Goal: Task Accomplishment & Management: Use online tool/utility

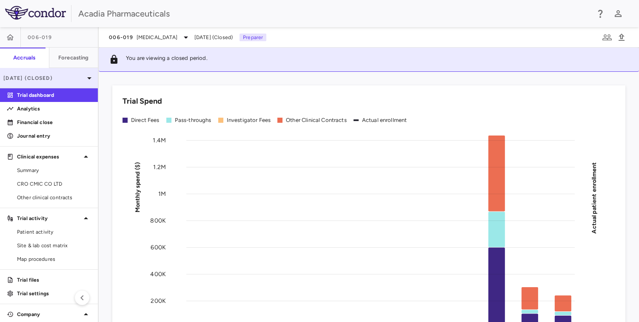
click at [76, 80] on p "[DATE] (Closed)" at bounding box center [43, 78] width 81 height 8
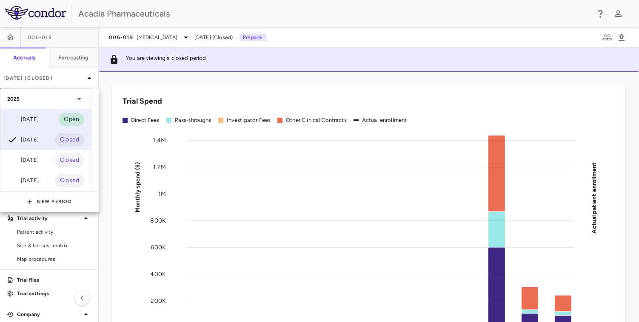
click at [39, 120] on div "[DATE]" at bounding box center [22, 119] width 31 height 10
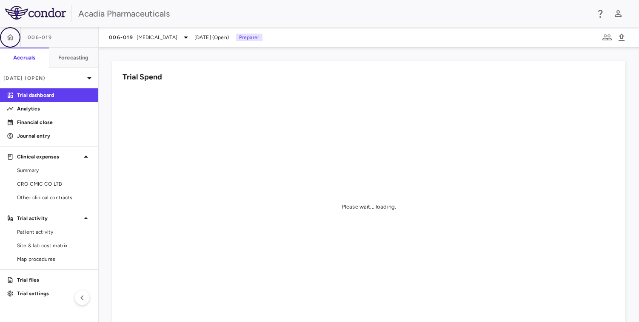
click at [11, 37] on icon "button" at bounding box center [10, 37] width 9 height 9
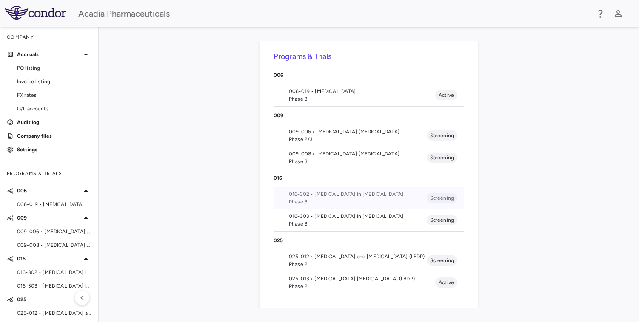
click at [382, 193] on span "016-302 • [MEDICAL_DATA] in [MEDICAL_DATA]" at bounding box center [358, 195] width 138 height 8
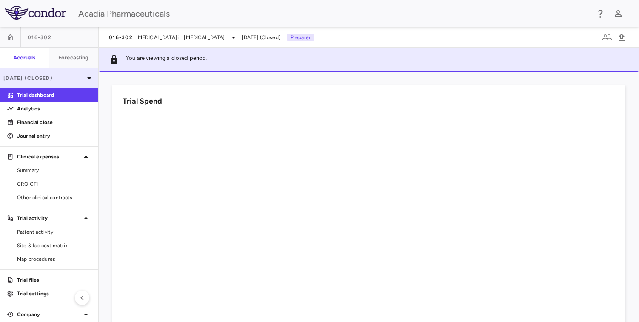
click at [84, 80] on icon at bounding box center [89, 78] width 10 height 10
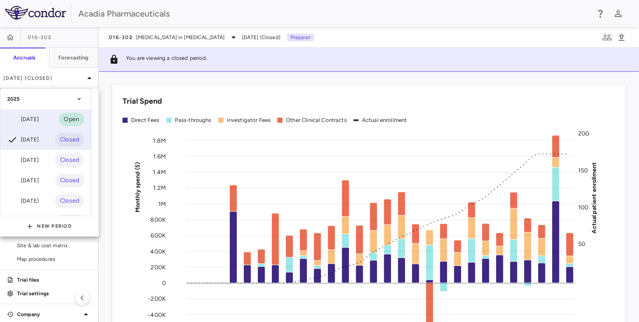
click at [39, 118] on div "[DATE]" at bounding box center [22, 119] width 31 height 10
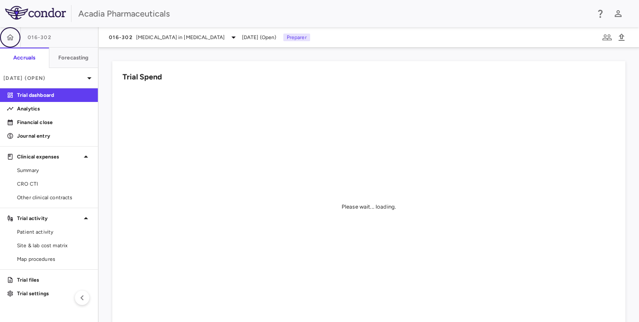
click at [8, 37] on icon "button" at bounding box center [10, 37] width 7 height 6
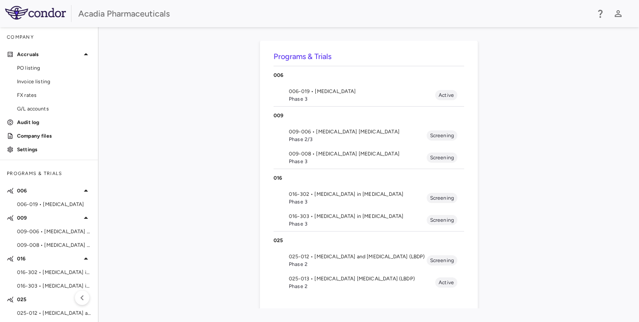
click at [334, 222] on span "Phase 3" at bounding box center [358, 224] width 138 height 8
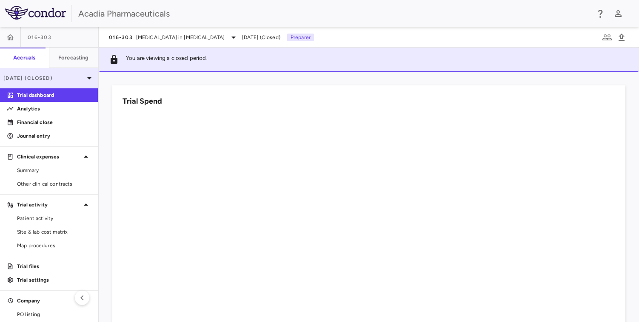
click at [73, 79] on p "[DATE] (Closed)" at bounding box center [43, 78] width 81 height 8
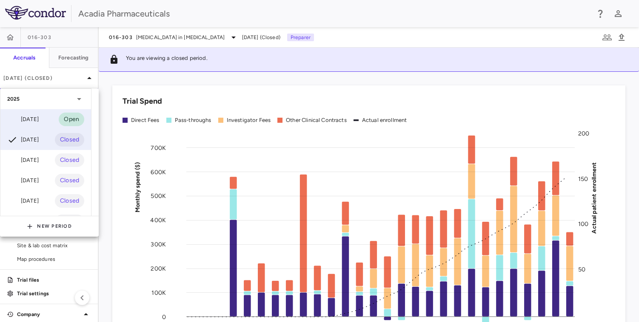
click at [37, 118] on div "[DATE]" at bounding box center [22, 119] width 31 height 10
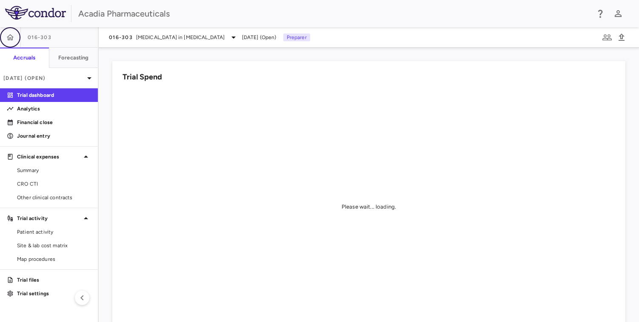
click at [13, 36] on icon "button" at bounding box center [10, 37] width 9 height 9
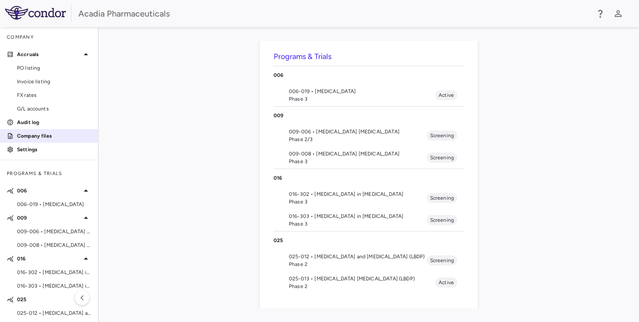
click at [35, 133] on p "Company files" at bounding box center [54, 136] width 74 height 8
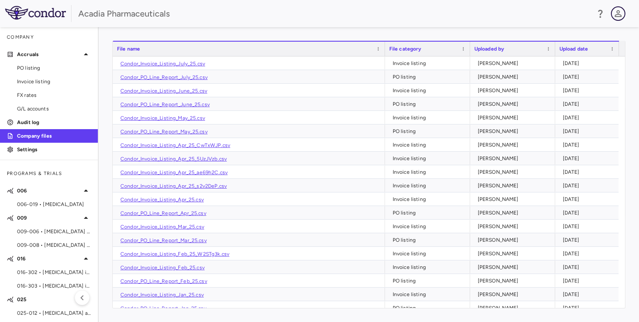
click at [622, 14] on icon "button" at bounding box center [618, 14] width 10 height 10
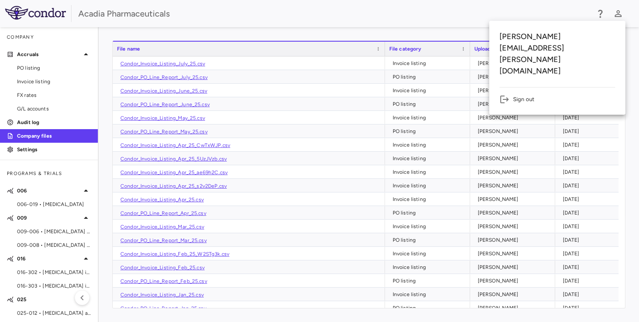
drag, startPoint x: 532, startPoint y: 13, endPoint x: 588, endPoint y: 20, distance: 55.7
click at [532, 13] on div at bounding box center [319, 161] width 639 height 322
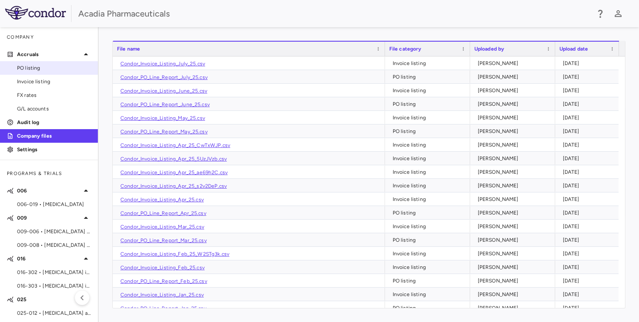
click at [33, 66] on span "PO listing" at bounding box center [54, 68] width 74 height 8
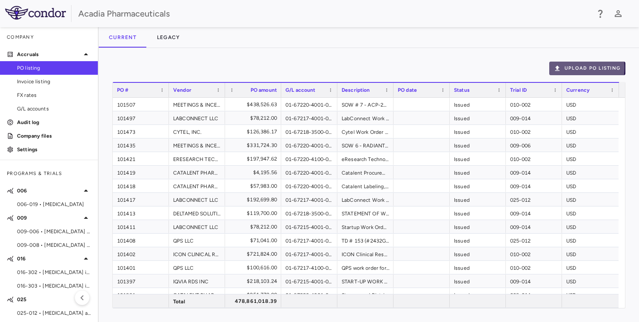
click at [573, 68] on button "Upload PO Listing" at bounding box center [587, 69] width 76 height 14
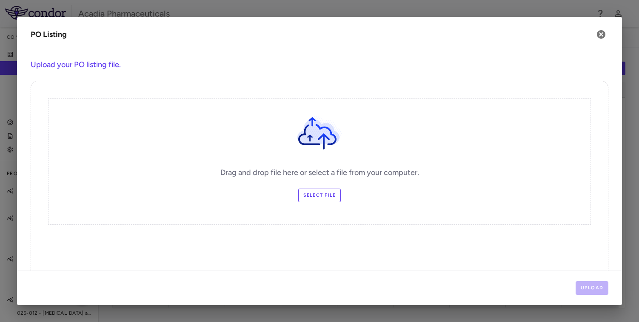
click at [322, 198] on label "Select file" at bounding box center [319, 196] width 43 height 14
click at [0, 0] on input "Select file" at bounding box center [0, 0] width 0 height 0
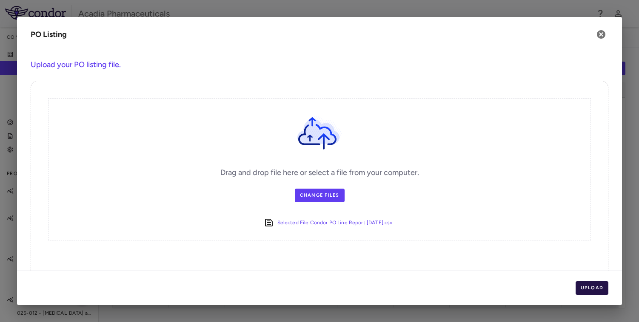
click at [590, 288] on button "Upload" at bounding box center [592, 289] width 33 height 14
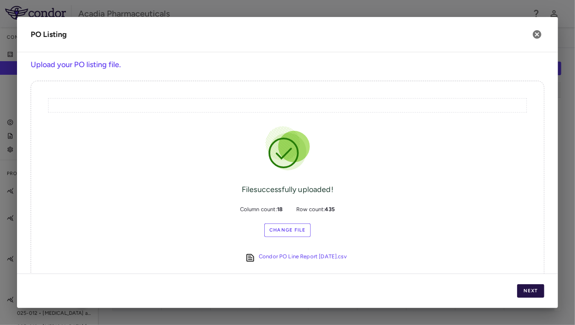
click at [539, 290] on button "Next" at bounding box center [530, 292] width 27 height 14
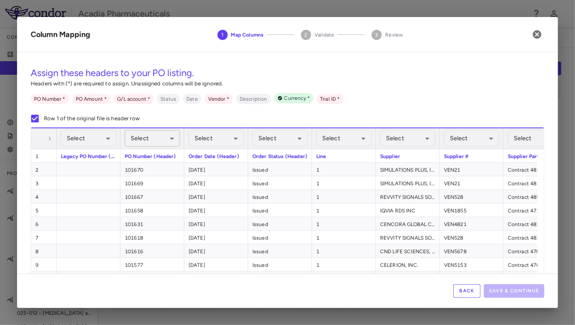
click at [140, 142] on body "Skip to sidebar Skip to main content Acadia Pharmaceuticals Company Accruals PO…" at bounding box center [287, 162] width 575 height 325
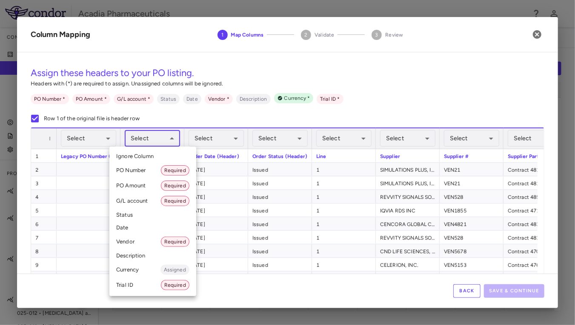
click at [136, 171] on li "PO Number Required" at bounding box center [152, 170] width 87 height 15
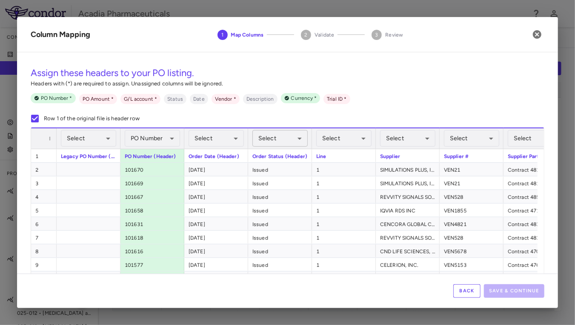
click at [271, 143] on body "Skip to sidebar Skip to main content Acadia Pharmaceuticals Company Accruals PO…" at bounding box center [287, 162] width 575 height 325
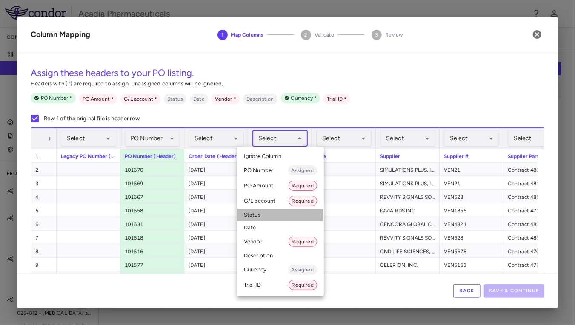
click at [252, 213] on li "Status" at bounding box center [280, 215] width 87 height 13
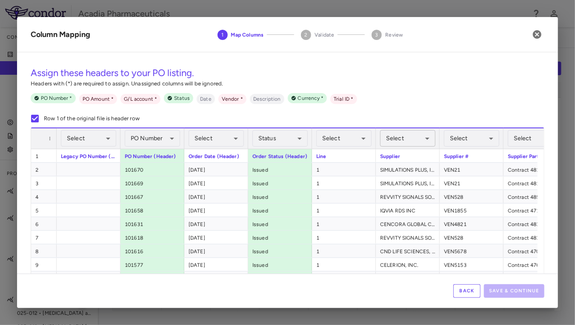
click at [406, 141] on body "Skip to sidebar Skip to main content Acadia Pharmaceuticals Company Accruals PO…" at bounding box center [287, 162] width 575 height 325
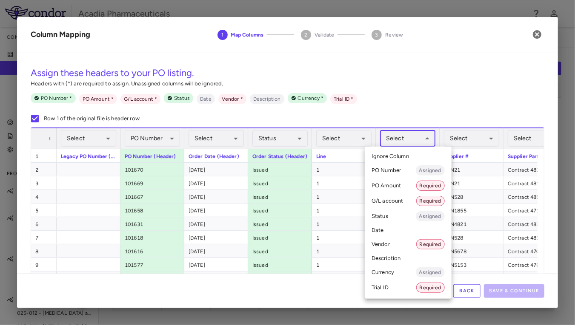
click at [394, 243] on li "Vendor Required" at bounding box center [408, 244] width 87 height 15
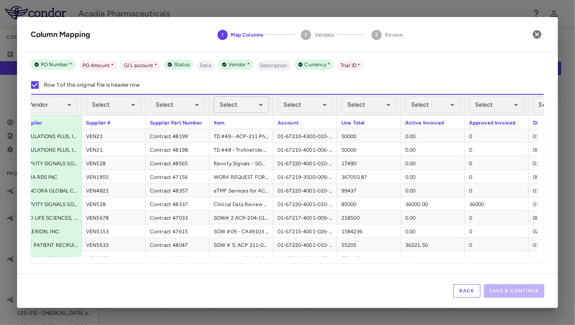
click at [254, 107] on body "Skip to sidebar Skip to main content Acadia Pharmaceuticals Company Accruals PO…" at bounding box center [287, 162] width 575 height 325
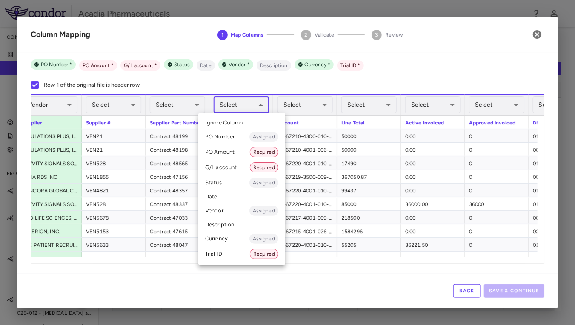
click at [220, 226] on li "Description" at bounding box center [241, 225] width 87 height 13
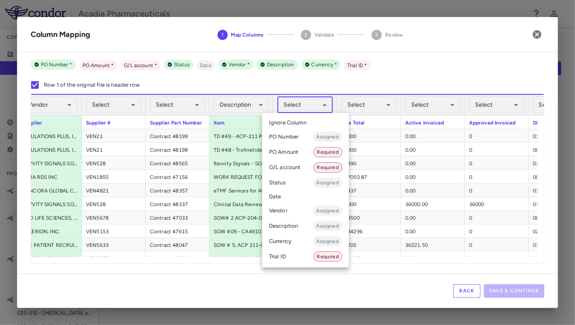
click at [300, 108] on body "Skip to sidebar Skip to main content Acadia Pharmaceuticals Company Accruals PO…" at bounding box center [287, 162] width 575 height 325
click at [292, 167] on li "G/L account Required" at bounding box center [305, 167] width 87 height 15
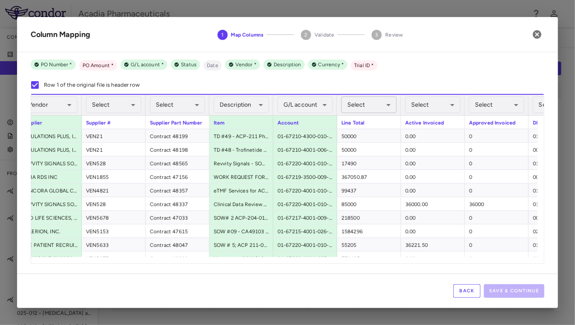
click at [366, 111] on body "Skip to sidebar Skip to main content Acadia Pharmaceuticals Company Accruals PO…" at bounding box center [287, 162] width 575 height 325
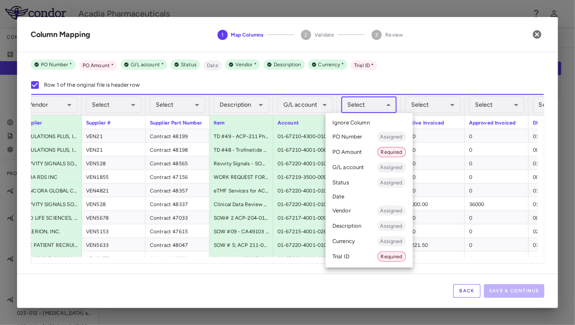
click at [348, 150] on li "PO Amount Required" at bounding box center [368, 152] width 87 height 15
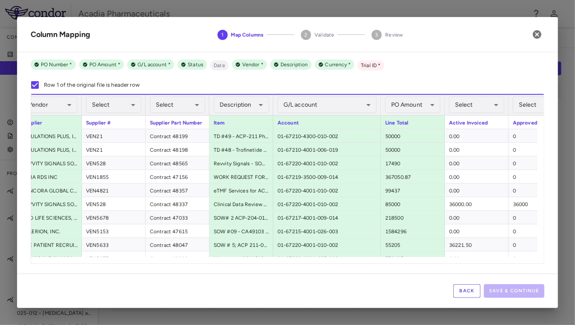
drag, startPoint x: 335, startPoint y: 109, endPoint x: 379, endPoint y: 109, distance: 43.8
click at [379, 109] on div at bounding box center [380, 105] width 3 height 20
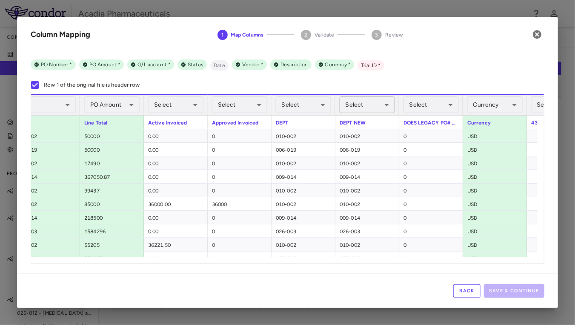
click at [373, 103] on body "Skip to sidebar Skip to main content Acadia Pharmaceuticals Company Accruals PO…" at bounding box center [287, 162] width 575 height 325
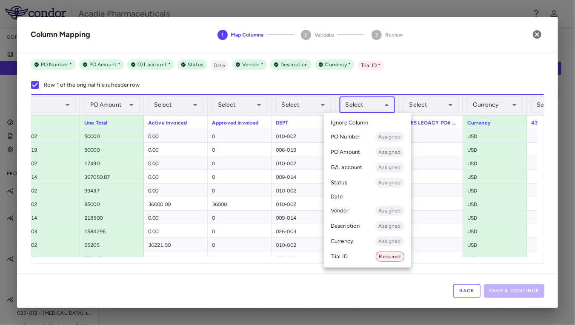
click at [348, 257] on li "Trial ID Required" at bounding box center [367, 256] width 87 height 15
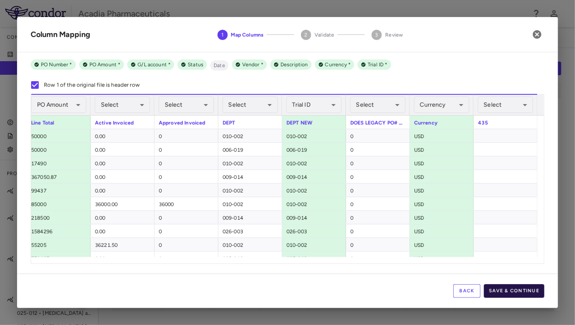
click at [518, 291] on button "Save & Continue" at bounding box center [514, 292] width 60 height 14
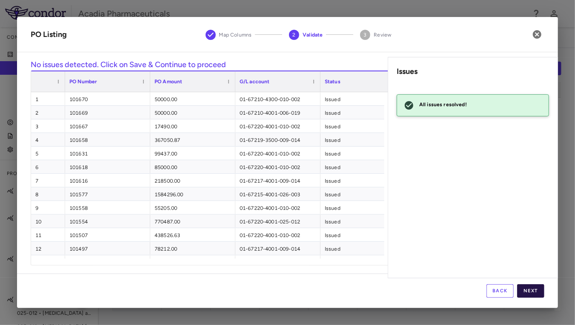
click at [530, 287] on button "Next" at bounding box center [530, 292] width 27 height 14
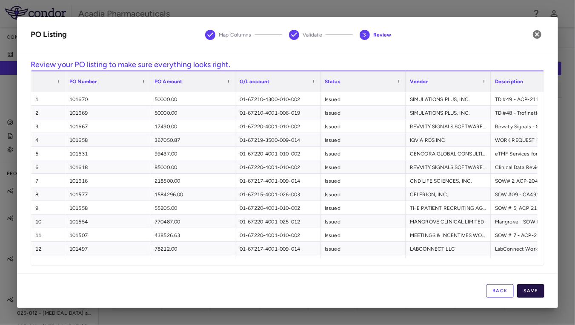
click at [530, 291] on button "Save" at bounding box center [530, 292] width 27 height 14
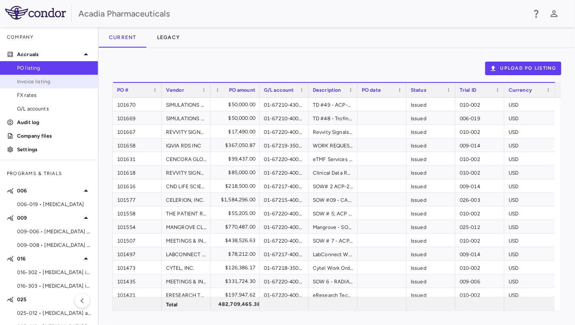
click at [42, 83] on span "Invoice listing" at bounding box center [54, 82] width 74 height 8
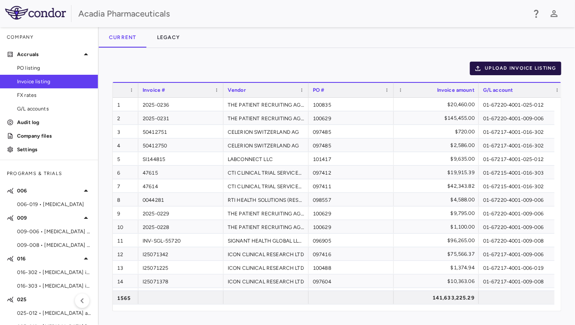
click at [505, 73] on button "Upload invoice listing" at bounding box center [516, 69] width 92 height 14
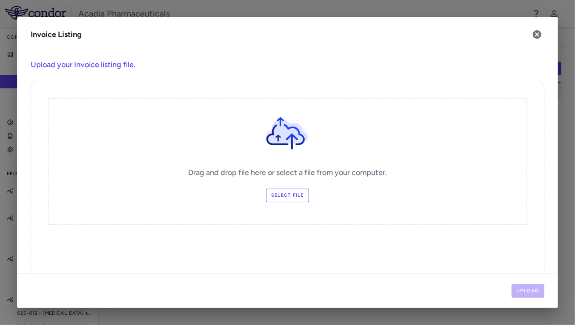
click at [270, 195] on label "Select file" at bounding box center [287, 196] width 43 height 14
click at [0, 0] on input "Select file" at bounding box center [0, 0] width 0 height 0
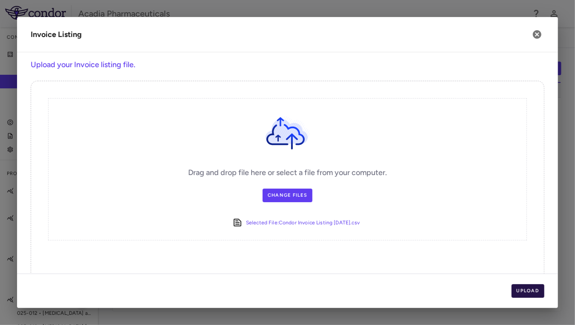
click at [532, 291] on button "Upload" at bounding box center [527, 292] width 33 height 14
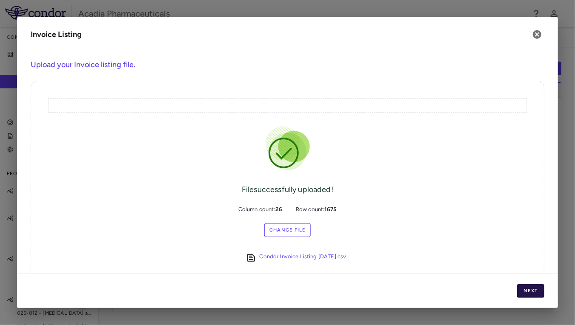
click at [529, 290] on button "Next" at bounding box center [530, 292] width 27 height 14
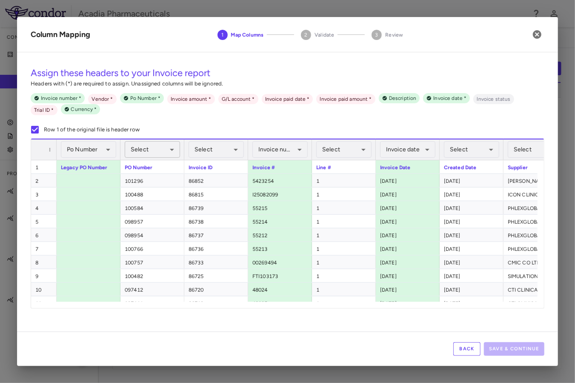
click at [141, 151] on body "Skip to sidebar Skip to main content Acadia Pharmaceuticals Company Accruals PO…" at bounding box center [287, 191] width 575 height 383
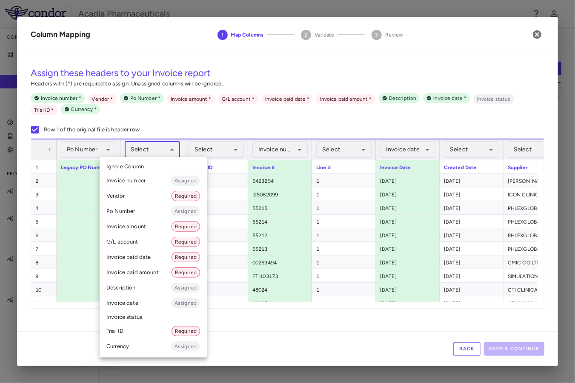
click at [132, 210] on li "Po Number Assigned" at bounding box center [153, 211] width 107 height 15
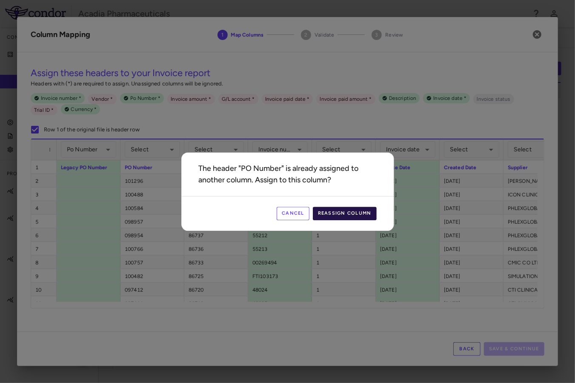
click at [354, 214] on button "Reassign Column" at bounding box center [345, 214] width 64 height 14
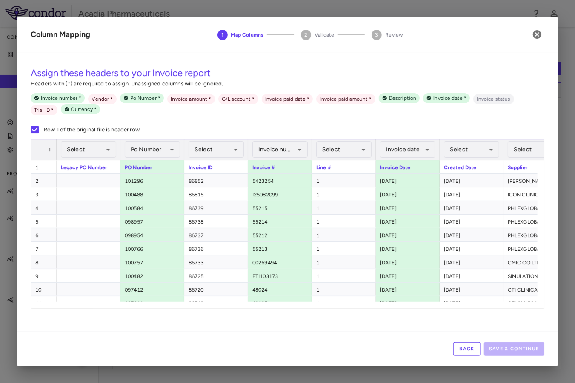
scroll to position [0, 187]
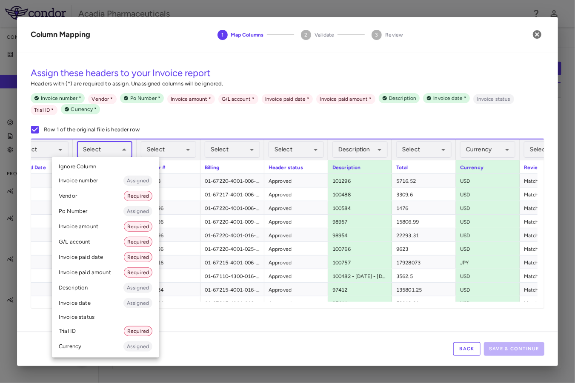
click at [111, 154] on body "Skip to sidebar Skip to main content Acadia Pharmaceuticals Company Accruals PO…" at bounding box center [287, 191] width 575 height 383
click at [76, 197] on li "Vendor Required" at bounding box center [105, 195] width 107 height 15
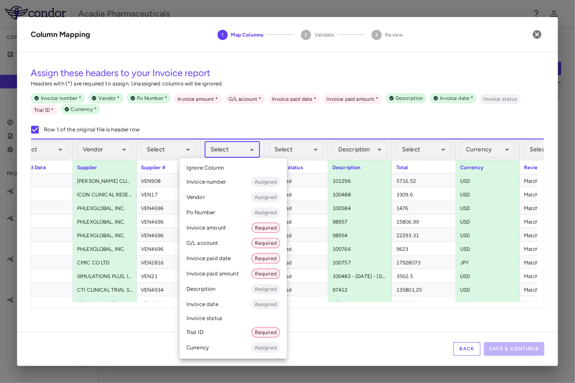
click at [223, 156] on body "Skip to sidebar Skip to main content Acadia Pharmaceuticals Company Accruals PO…" at bounding box center [287, 191] width 575 height 383
click at [216, 241] on li "G/L account Required" at bounding box center [233, 243] width 107 height 15
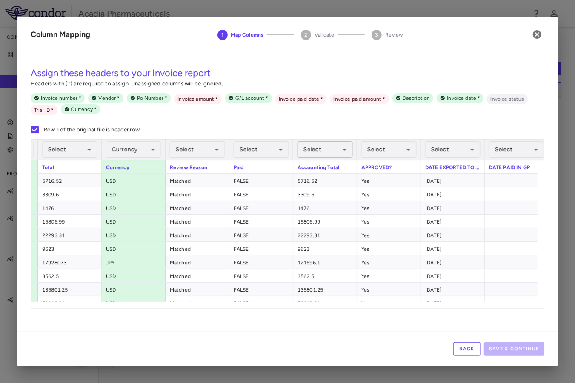
click at [332, 155] on body "Skip to sidebar Skip to main content Acadia Pharmaceuticals Company Accruals PO…" at bounding box center [287, 191] width 575 height 383
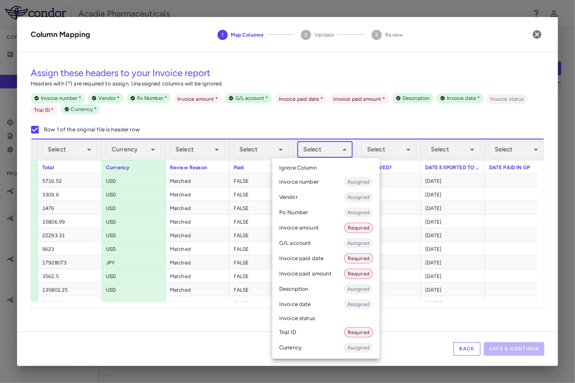
click at [312, 228] on li "Invoice amount Required" at bounding box center [325, 227] width 107 height 15
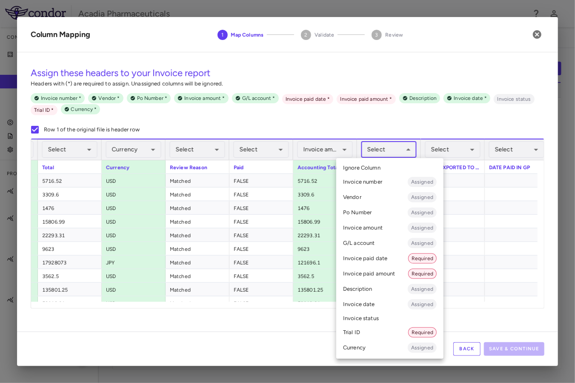
click at [375, 147] on body "Skip to sidebar Skip to main content Acadia Pharmaceuticals Company Accruals PO…" at bounding box center [287, 191] width 575 height 383
click at [366, 316] on li "Invoice status" at bounding box center [389, 318] width 107 height 13
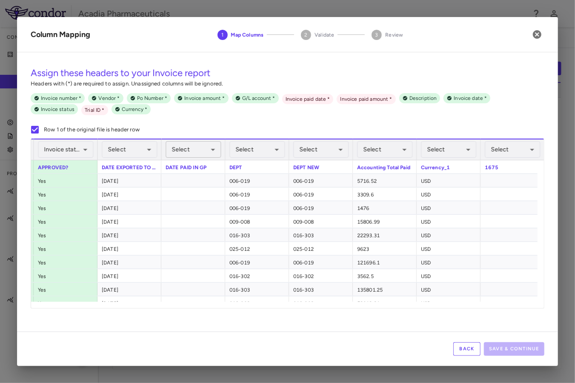
click at [216, 154] on body "Skip to sidebar Skip to main content Acadia Pharmaceuticals Company Accruals PO…" at bounding box center [287, 191] width 575 height 383
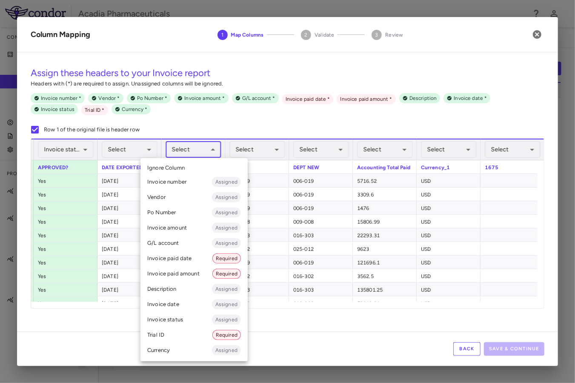
click at [184, 257] on li "Invoice paid date Required" at bounding box center [193, 258] width 107 height 15
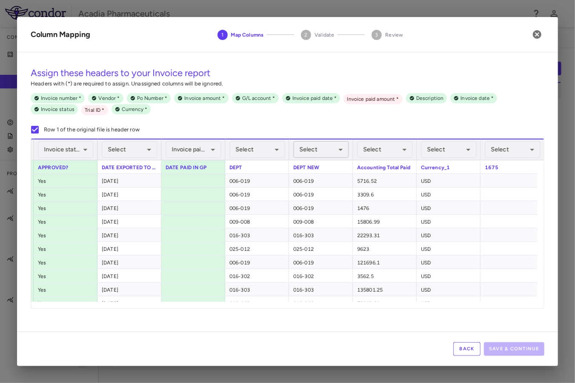
click at [322, 154] on body "Skip to sidebar Skip to main content Acadia Pharmaceuticals Company Accruals PO…" at bounding box center [287, 191] width 575 height 383
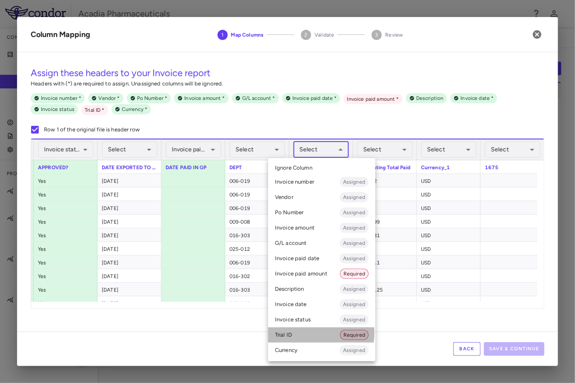
click at [311, 322] on li "Trial ID Required" at bounding box center [321, 335] width 107 height 15
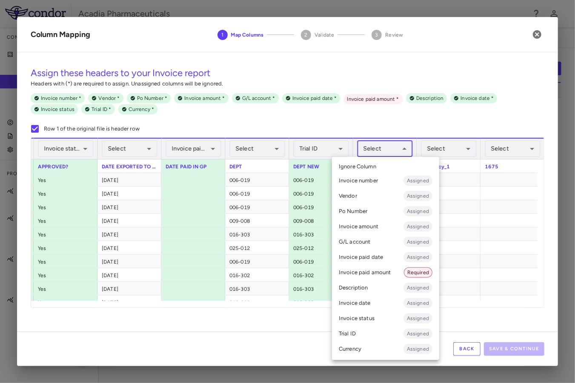
click at [378, 153] on body "Skip to sidebar Skip to main content Acadia Pharmaceuticals Company Accruals PO…" at bounding box center [287, 191] width 575 height 383
click at [364, 273] on li "Invoice paid amount Required" at bounding box center [385, 272] width 107 height 15
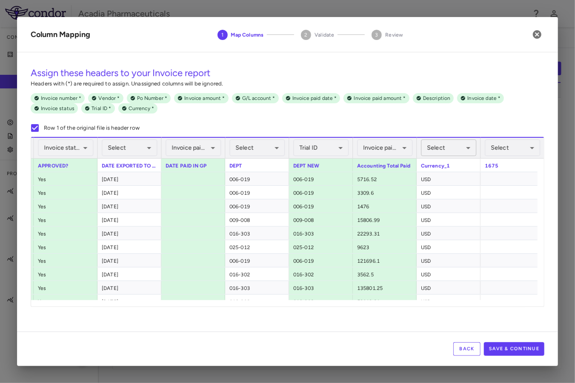
click at [444, 152] on body "Skip to sidebar Skip to main content Acadia Pharmaceuticals Company Accruals PO…" at bounding box center [287, 191] width 575 height 383
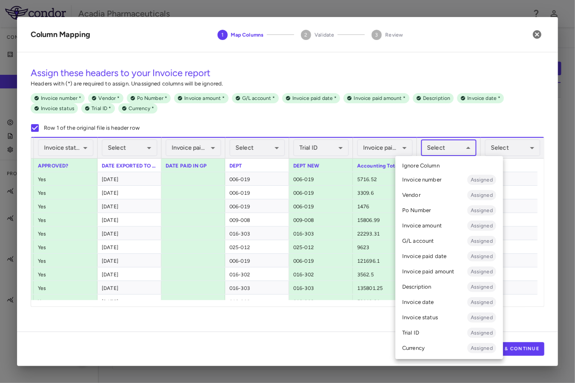
click at [430, 322] on li "Currency Assigned" at bounding box center [449, 348] width 108 height 15
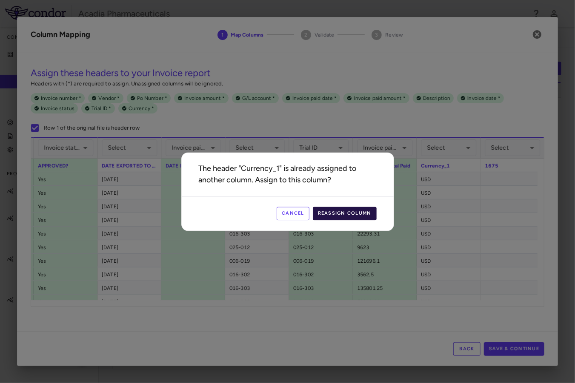
click at [346, 214] on button "Reassign Column" at bounding box center [345, 214] width 64 height 14
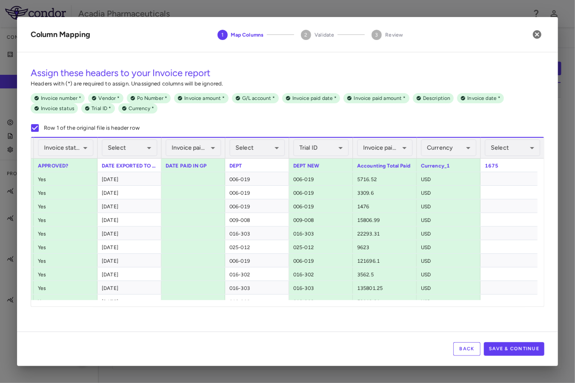
scroll to position [0, 1178]
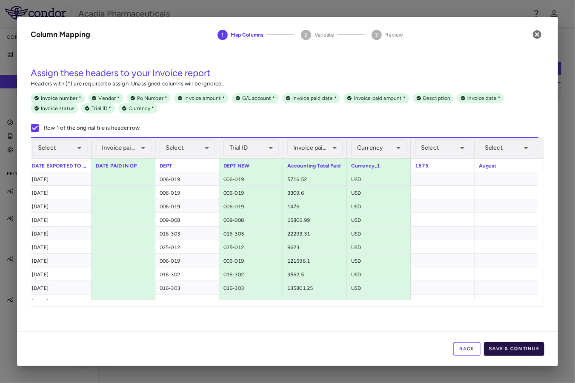
click at [514, 322] on button "Save & Continue" at bounding box center [514, 349] width 60 height 14
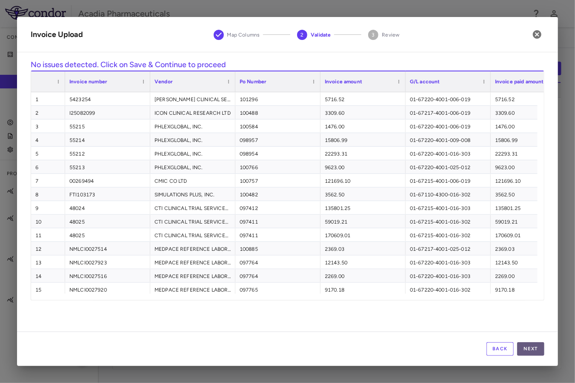
click at [528, 322] on button "Next" at bounding box center [530, 349] width 27 height 14
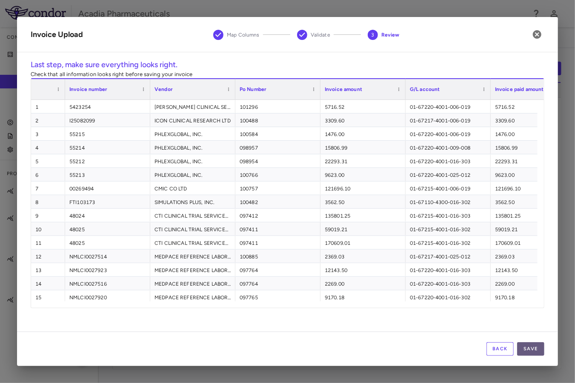
click at [527, 322] on button "Save" at bounding box center [530, 349] width 27 height 14
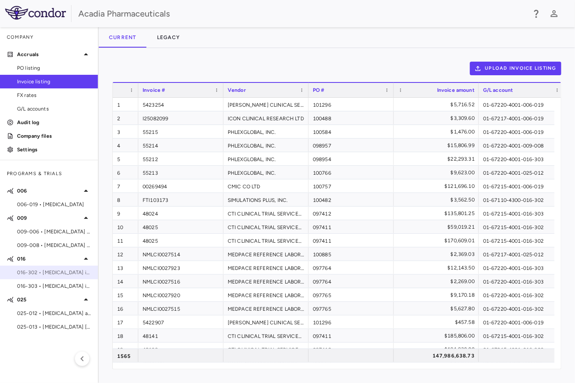
click at [47, 272] on span "016-302 • [MEDICAL_DATA] in [MEDICAL_DATA]" at bounding box center [54, 273] width 74 height 8
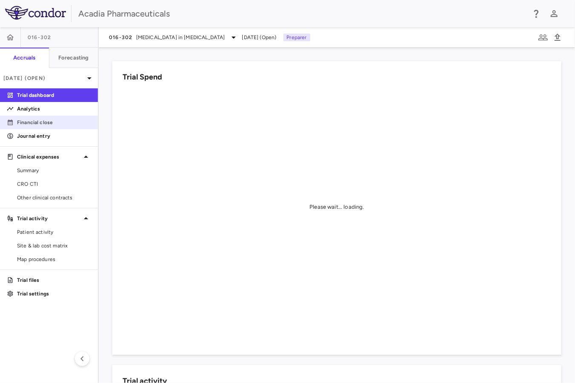
click at [41, 122] on p "Financial close" at bounding box center [54, 123] width 74 height 8
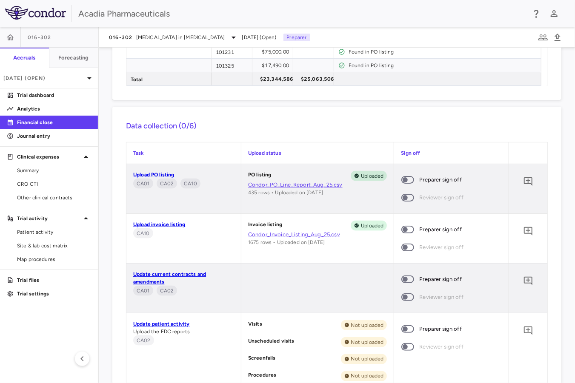
scroll to position [567, 0]
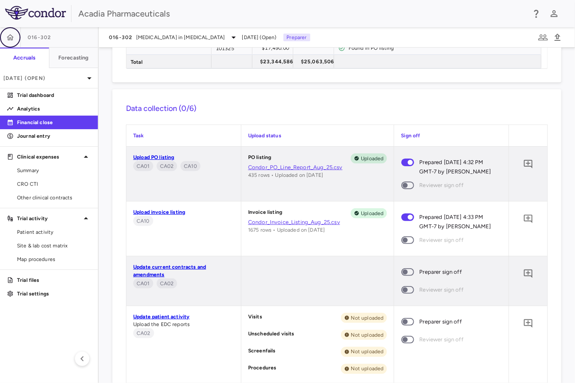
click at [12, 39] on icon "button" at bounding box center [10, 37] width 9 height 9
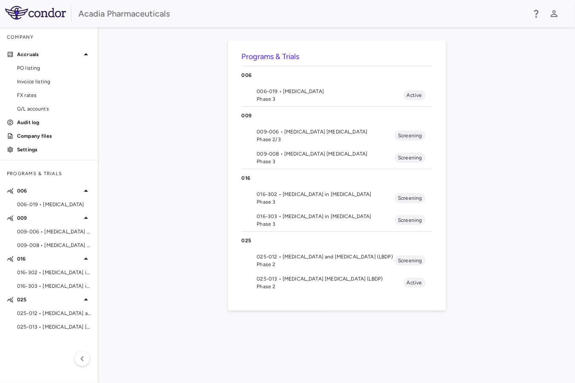
click at [302, 218] on span "016-303 • [MEDICAL_DATA] in [MEDICAL_DATA]" at bounding box center [326, 217] width 138 height 8
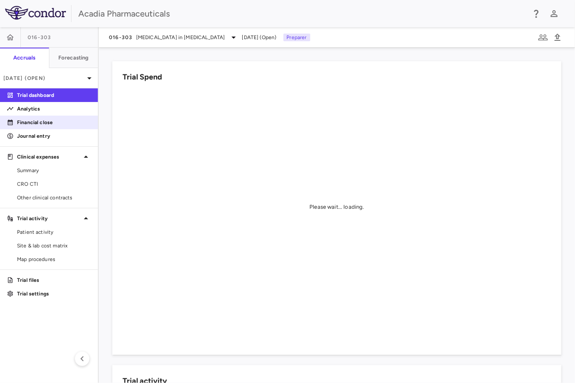
click at [36, 123] on p "Financial close" at bounding box center [54, 123] width 74 height 8
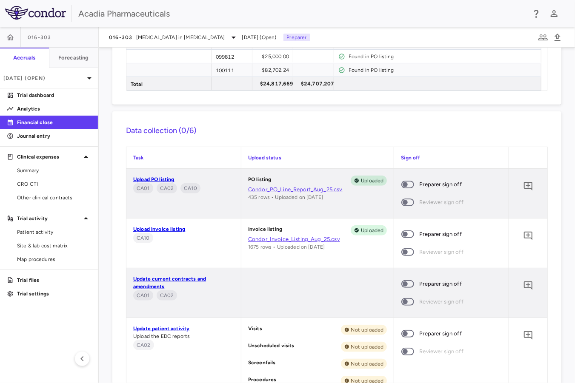
scroll to position [425, 0]
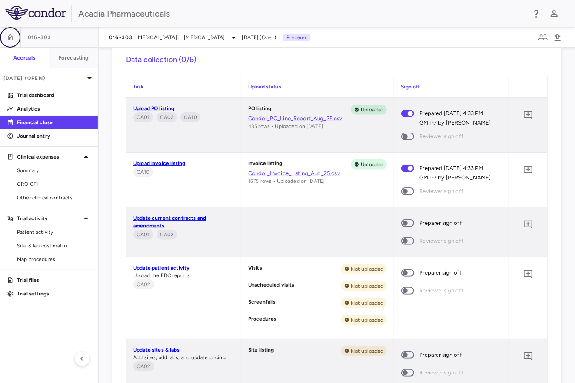
click at [12, 40] on icon "button" at bounding box center [10, 37] width 7 height 6
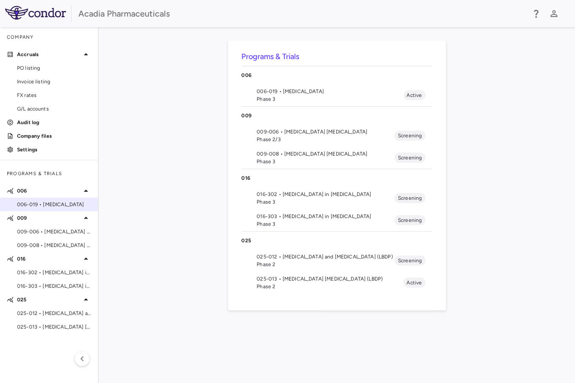
click at [47, 207] on span "006-019 • [MEDICAL_DATA]" at bounding box center [54, 205] width 74 height 8
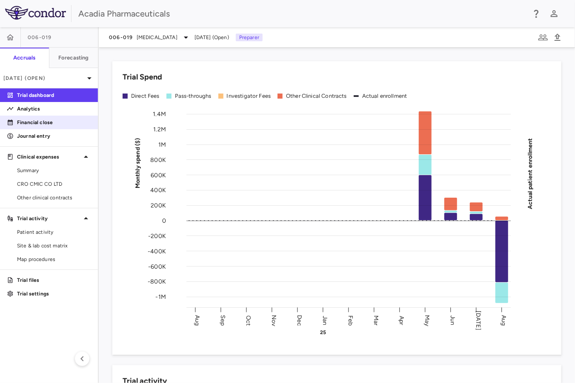
click at [35, 123] on p "Financial close" at bounding box center [54, 123] width 74 height 8
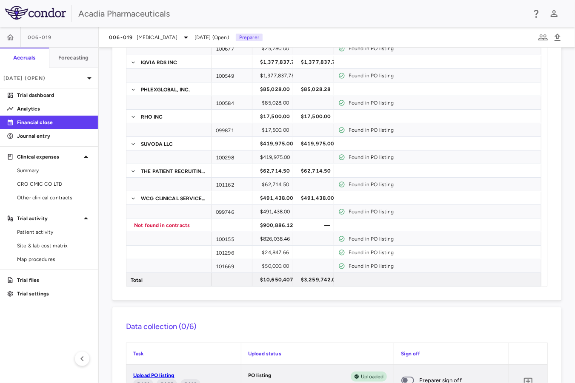
scroll to position [425, 0]
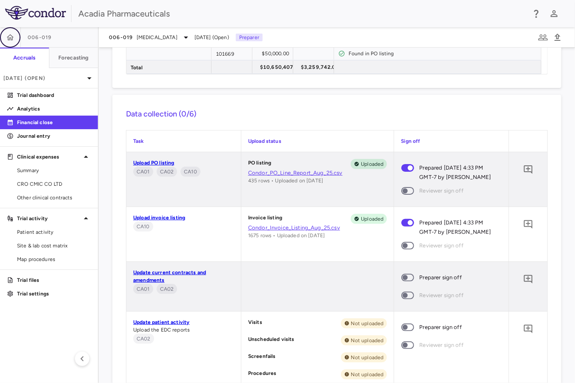
click at [12, 40] on icon "button" at bounding box center [10, 37] width 7 height 6
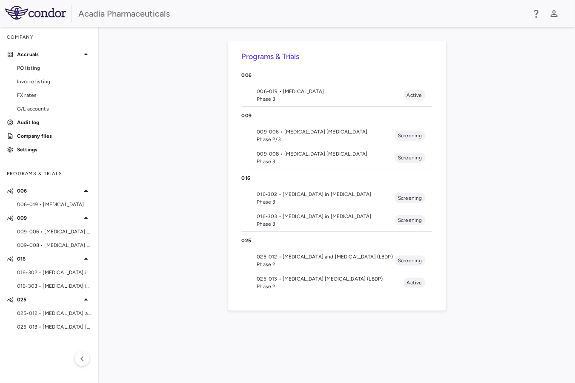
click at [305, 136] on span "Phase 2/3" at bounding box center [326, 140] width 138 height 8
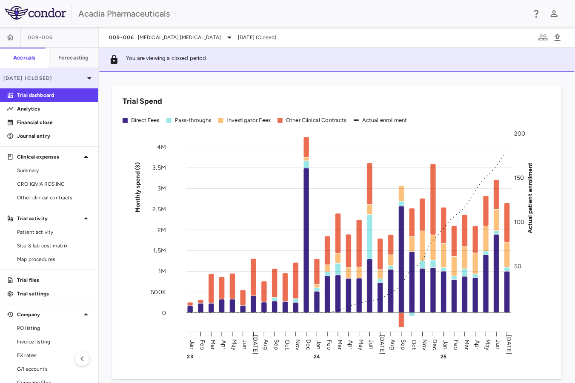
click at [62, 78] on p "[DATE] (Closed)" at bounding box center [43, 78] width 81 height 8
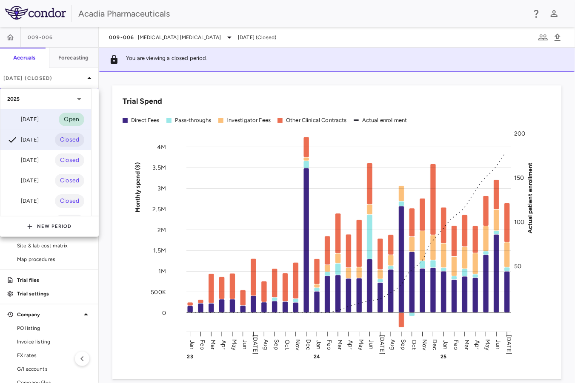
click at [36, 120] on div "[DATE]" at bounding box center [22, 119] width 31 height 10
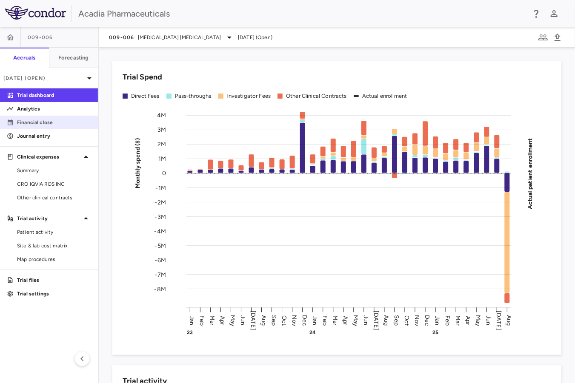
click at [52, 121] on p "Financial close" at bounding box center [54, 123] width 74 height 8
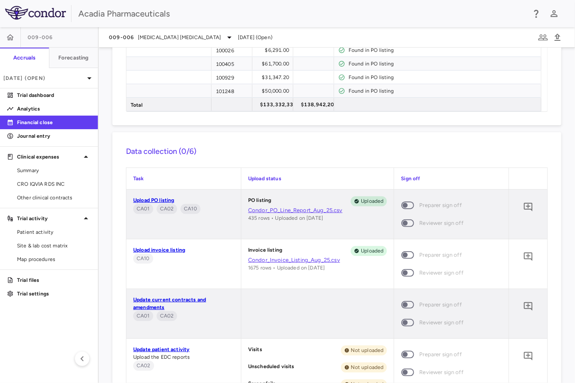
scroll to position [922, 0]
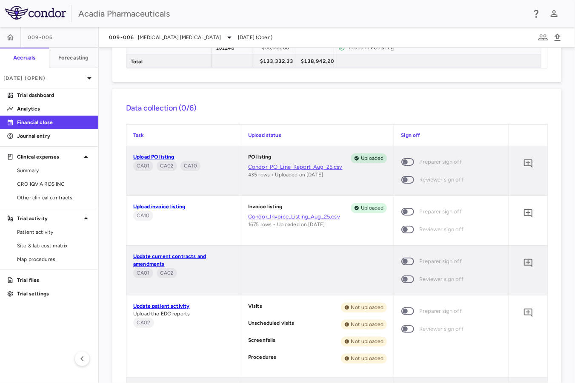
click at [402, 160] on span at bounding box center [407, 162] width 13 height 8
click at [401, 180] on span at bounding box center [407, 180] width 13 height 8
click at [401, 208] on span at bounding box center [407, 212] width 13 height 8
click at [3, 39] on button "button" at bounding box center [10, 37] width 20 height 20
